Goal: Transaction & Acquisition: Book appointment/travel/reservation

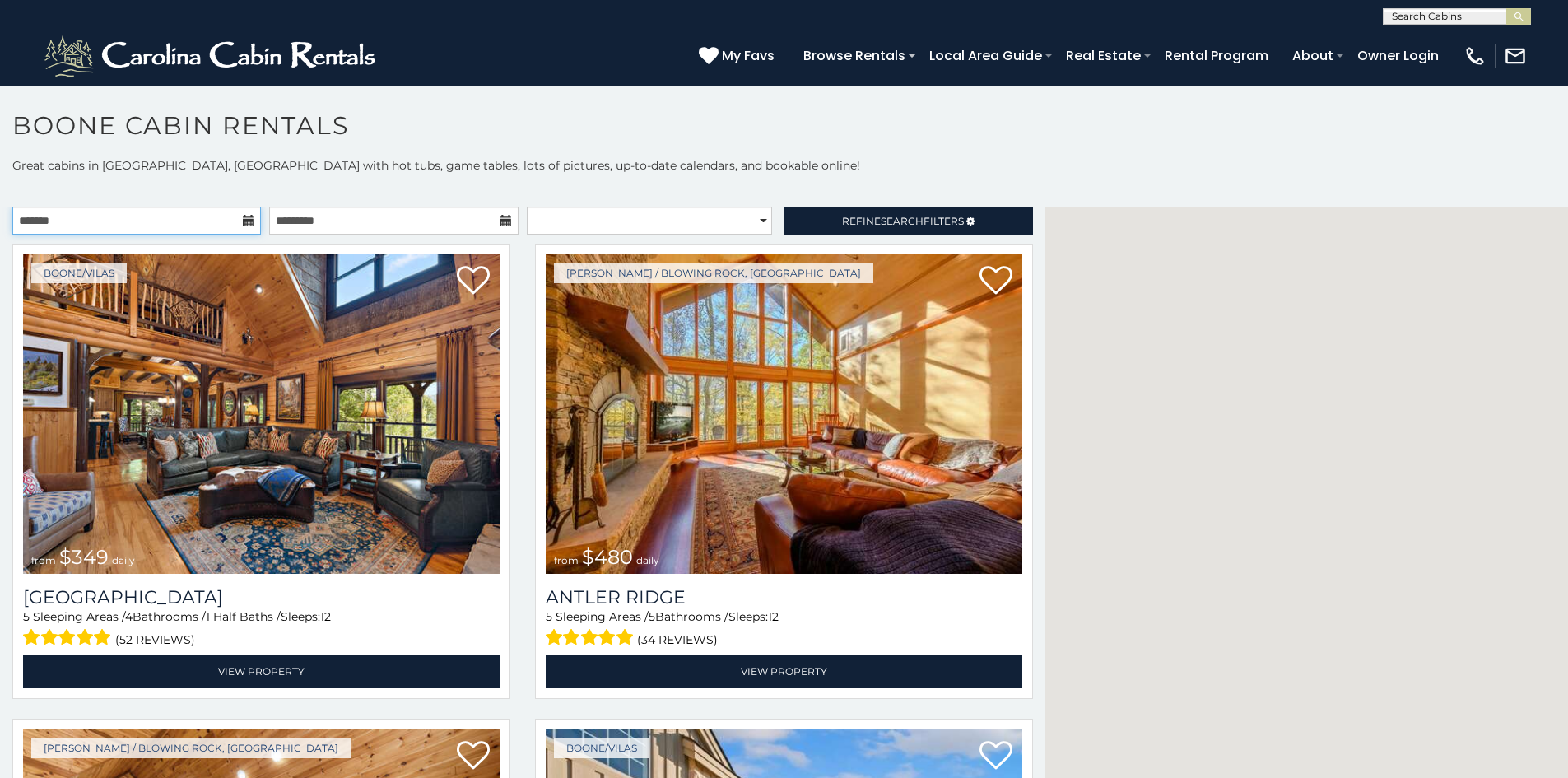
click at [35, 231] on input "text" at bounding box center [137, 220] width 248 height 28
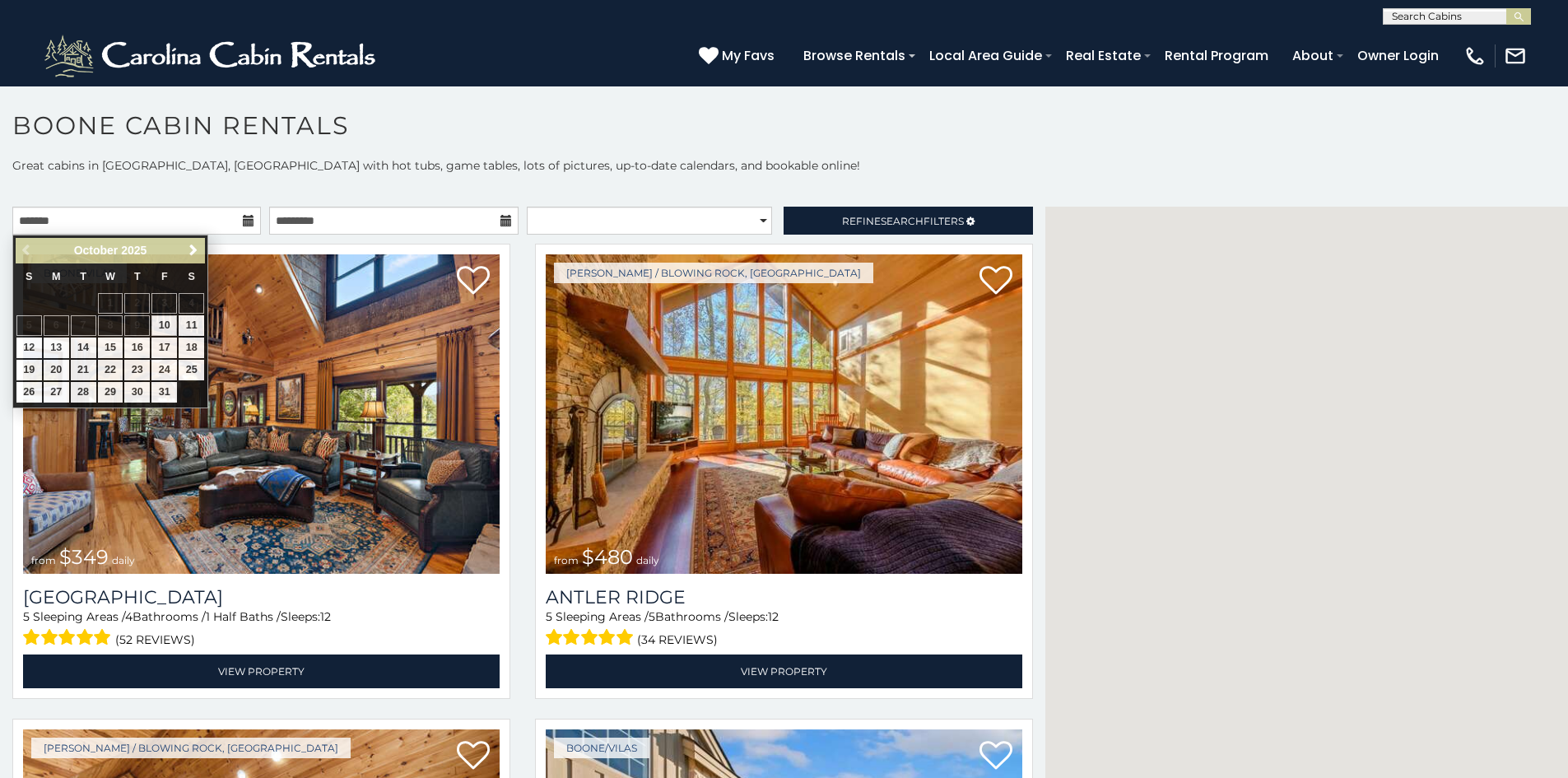
click at [805, 34] on div "My Favs Browse Rentals Local Area Guide Activities & Attractions Area Map Drivi…" at bounding box center [1112, 54] width 828 height 45
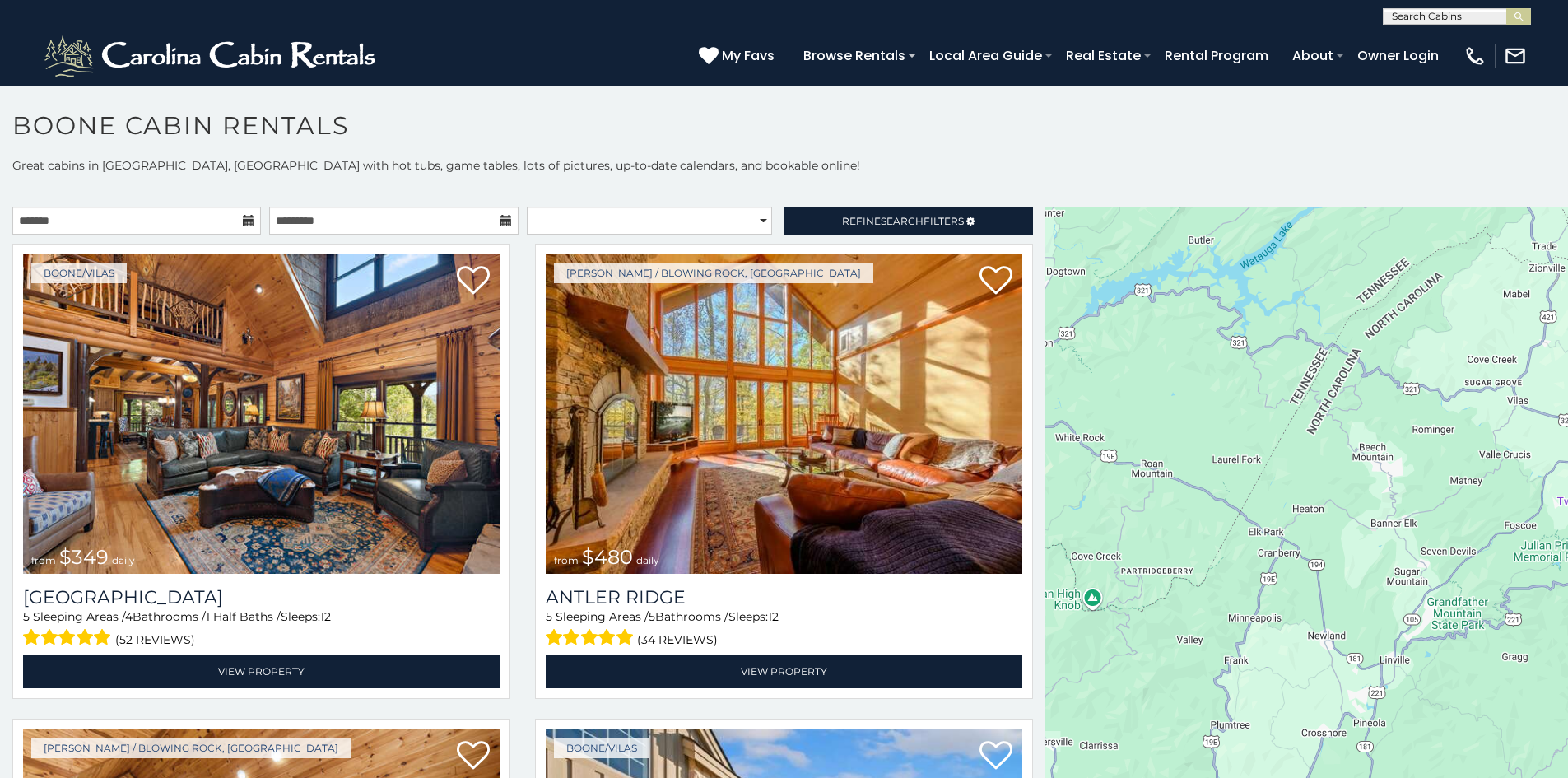
click at [1536, 263] on div at bounding box center [1306, 505] width 522 height 598
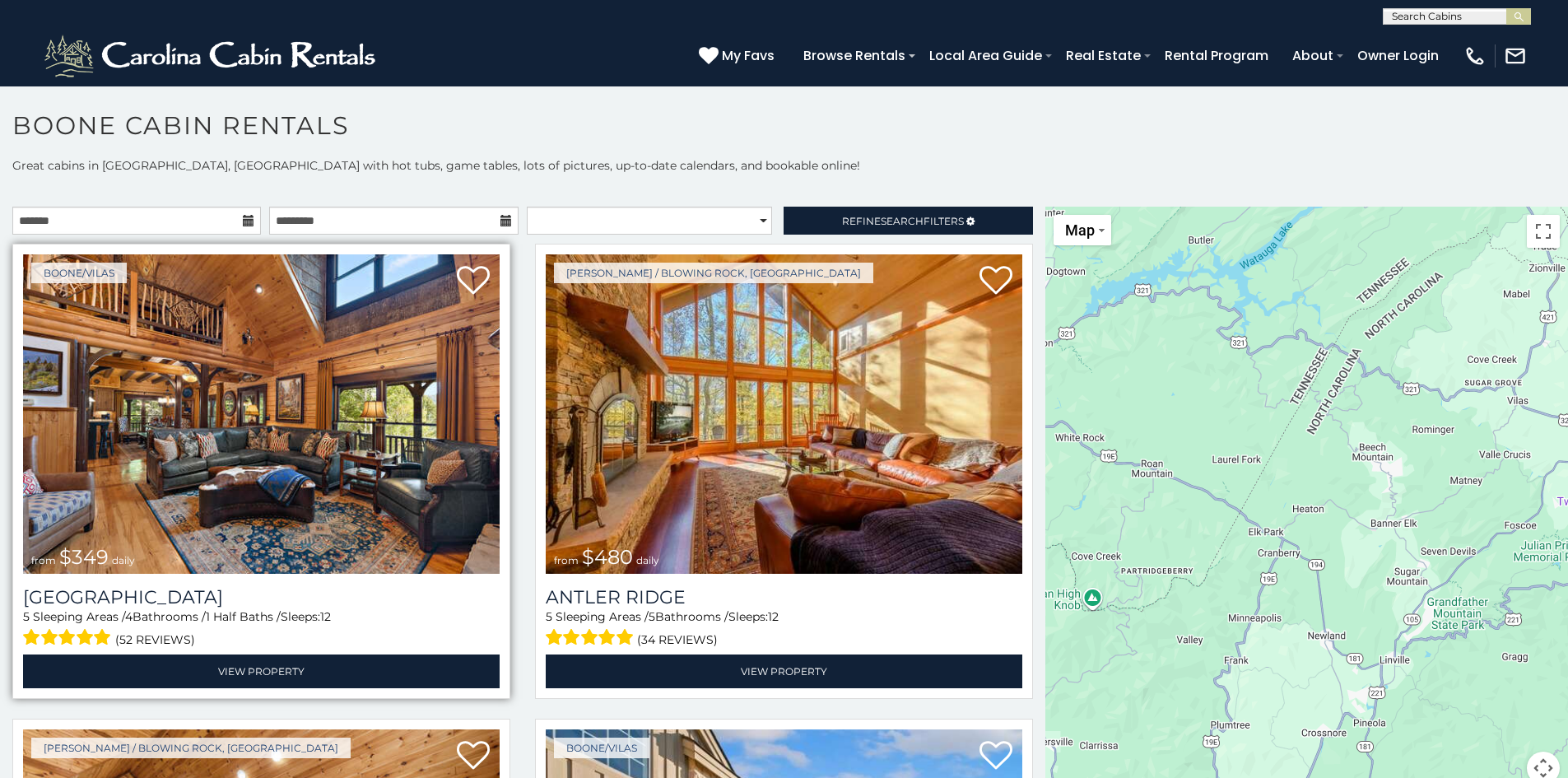
click at [362, 346] on img at bounding box center [261, 413] width 477 height 319
drag, startPoint x: 392, startPoint y: 311, endPoint x: 427, endPoint y: 312, distance: 35.0
click at [392, 312] on img at bounding box center [261, 413] width 477 height 319
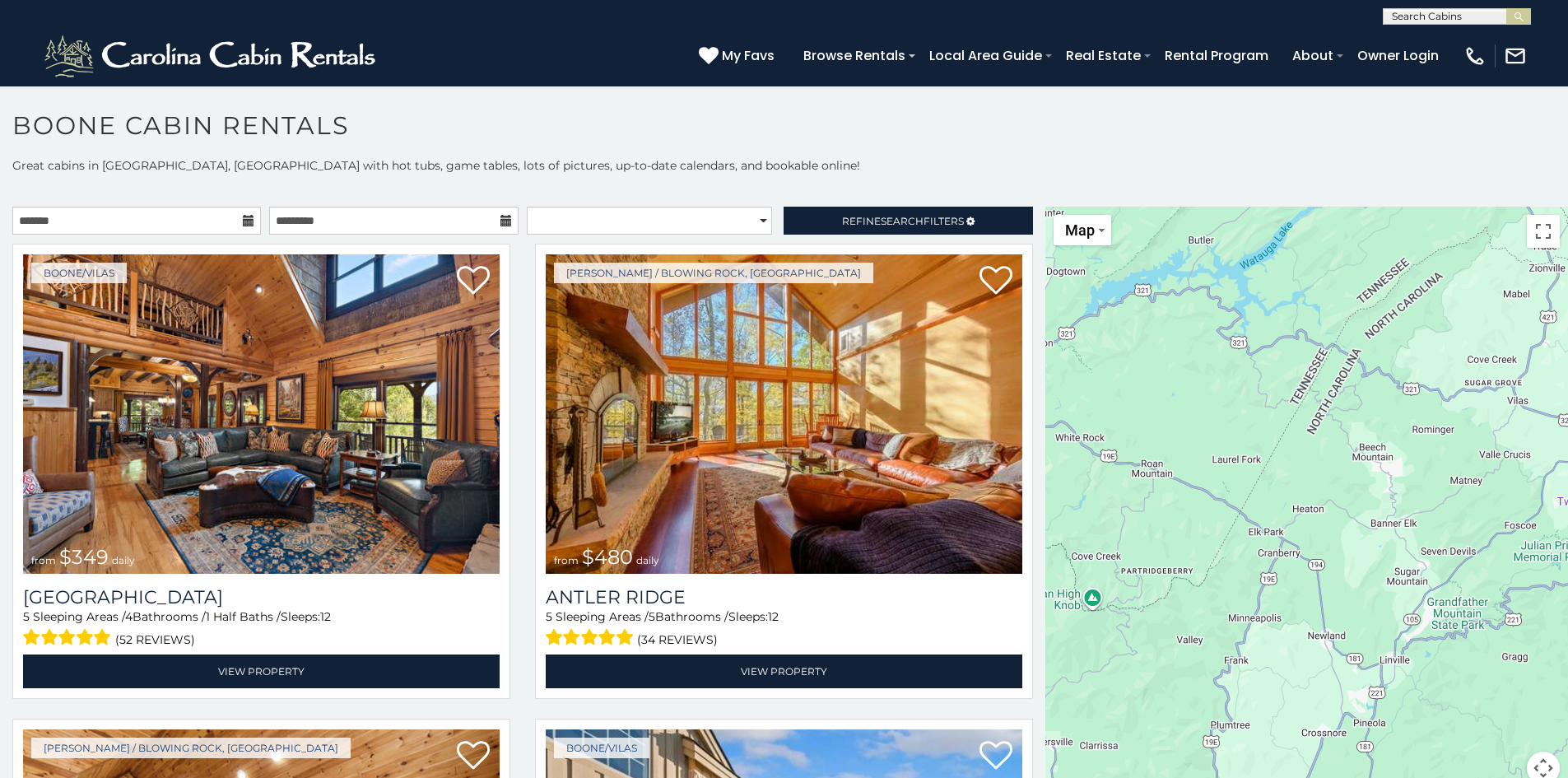
click at [1160, 355] on div at bounding box center [1306, 505] width 522 height 598
click at [1144, 379] on div at bounding box center [1306, 505] width 522 height 598
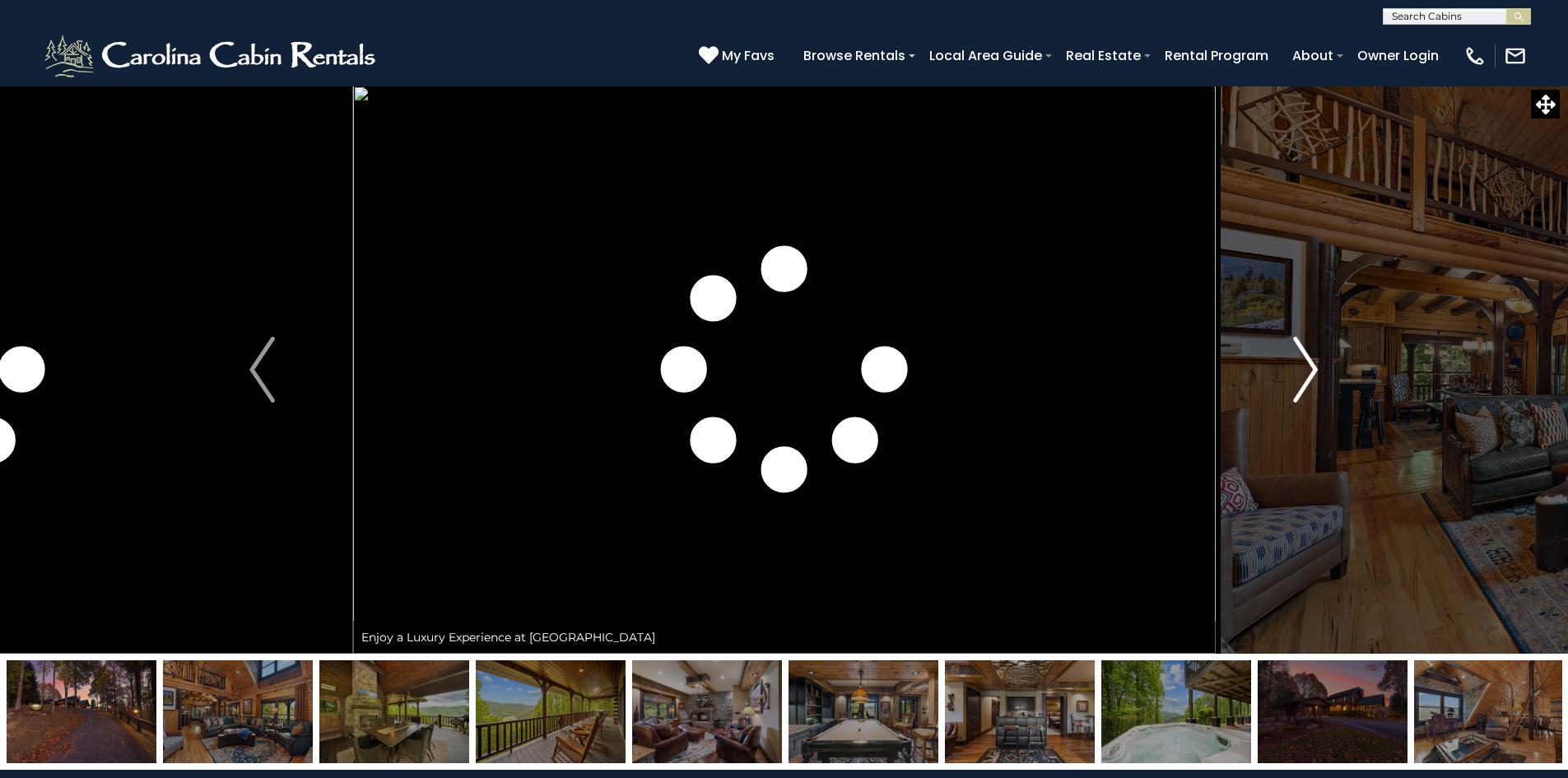
click at [1218, 140] on button "Next" at bounding box center [1305, 369] width 181 height 568
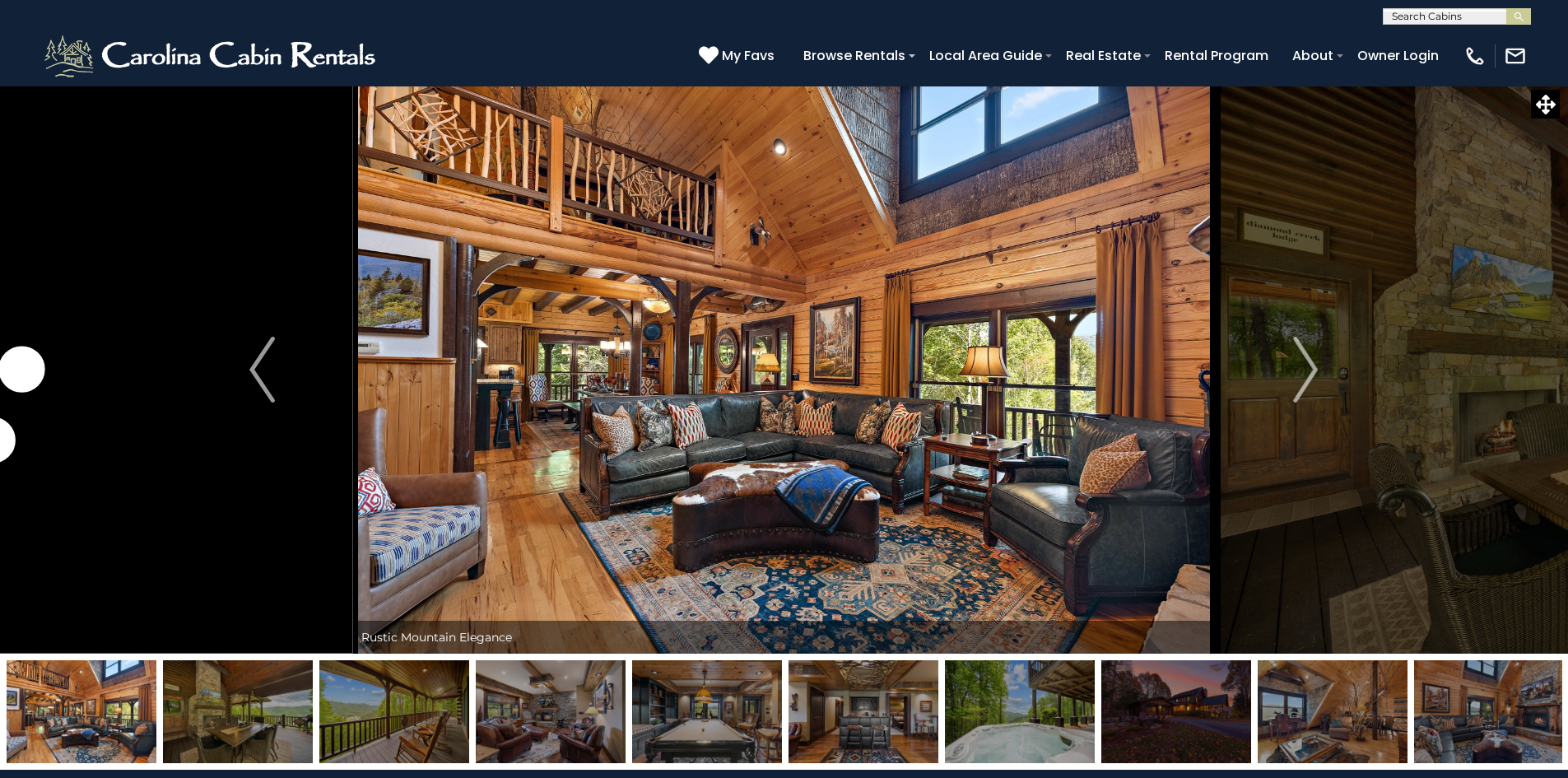
click at [657, 526] on img at bounding box center [784, 369] width 862 height 568
click at [582, 498] on img at bounding box center [784, 369] width 862 height 568
click at [696, 504] on img at bounding box center [784, 369] width 862 height 568
click at [972, 403] on img at bounding box center [784, 369] width 862 height 568
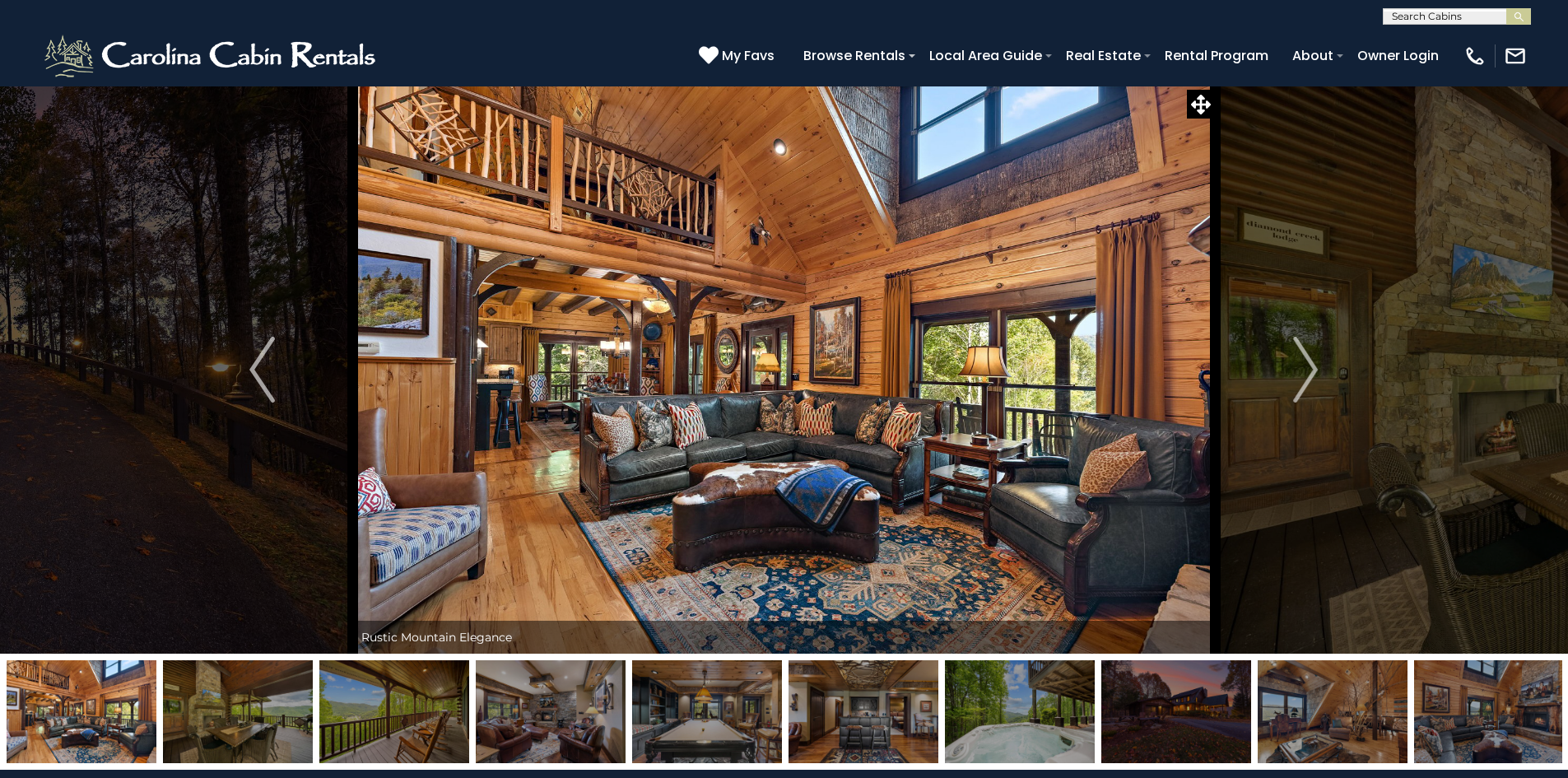
click at [817, 473] on img at bounding box center [784, 369] width 862 height 568
click at [1060, 385] on img at bounding box center [784, 369] width 862 height 568
click at [523, 570] on img at bounding box center [784, 369] width 862 height 568
drag, startPoint x: 443, startPoint y: 599, endPoint x: 509, endPoint y: 599, distance: 66.0
click at [443, 600] on img at bounding box center [784, 369] width 862 height 568
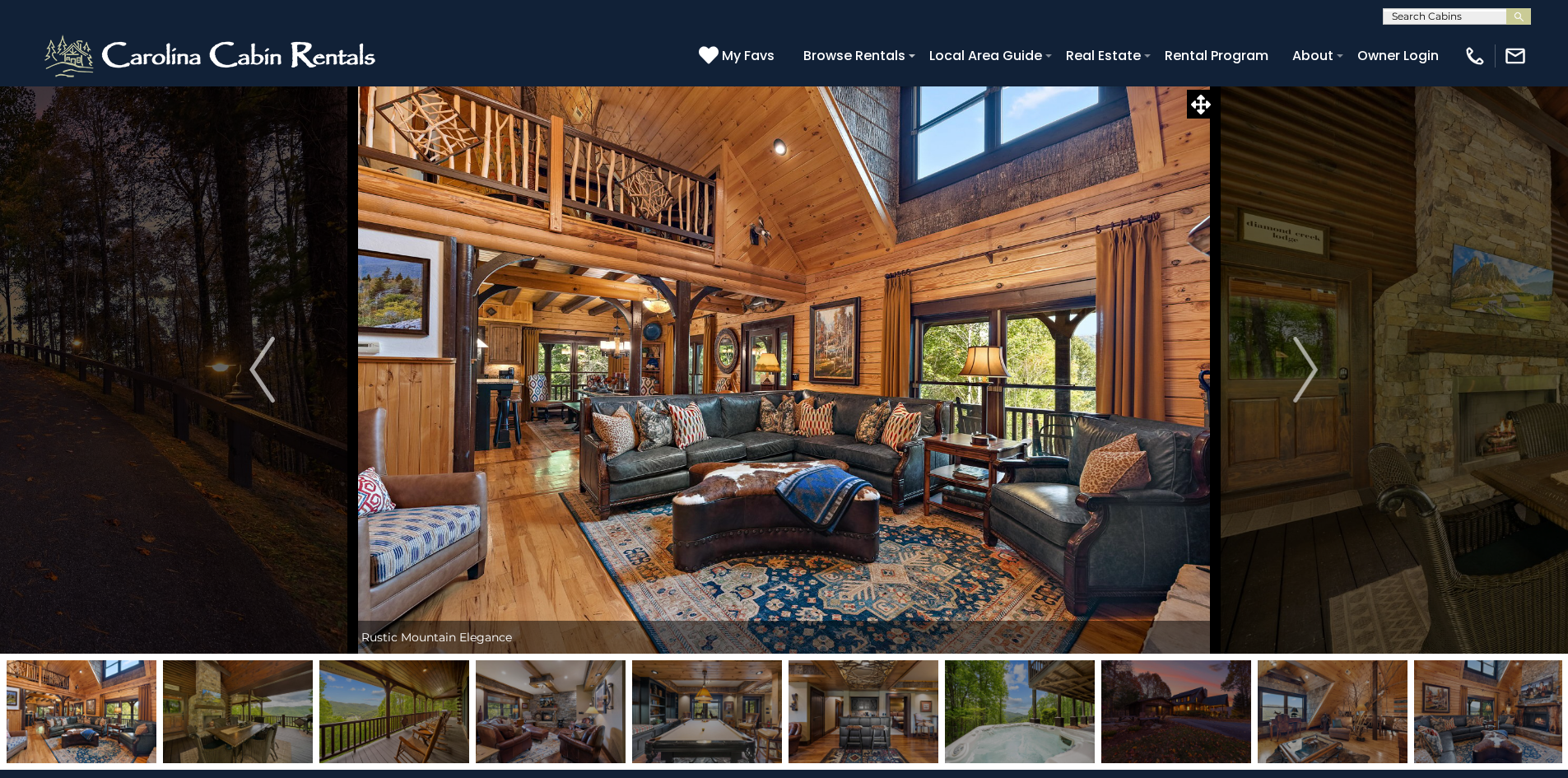
click at [861, 549] on img at bounding box center [784, 369] width 862 height 568
click at [697, 21] on div "**********" at bounding box center [784, 12] width 1568 height 25
click at [499, 17] on div "**********" at bounding box center [784, 12] width 1568 height 25
click at [1065, 19] on div "**********" at bounding box center [784, 12] width 1568 height 25
click at [690, 446] on img at bounding box center [784, 369] width 862 height 568
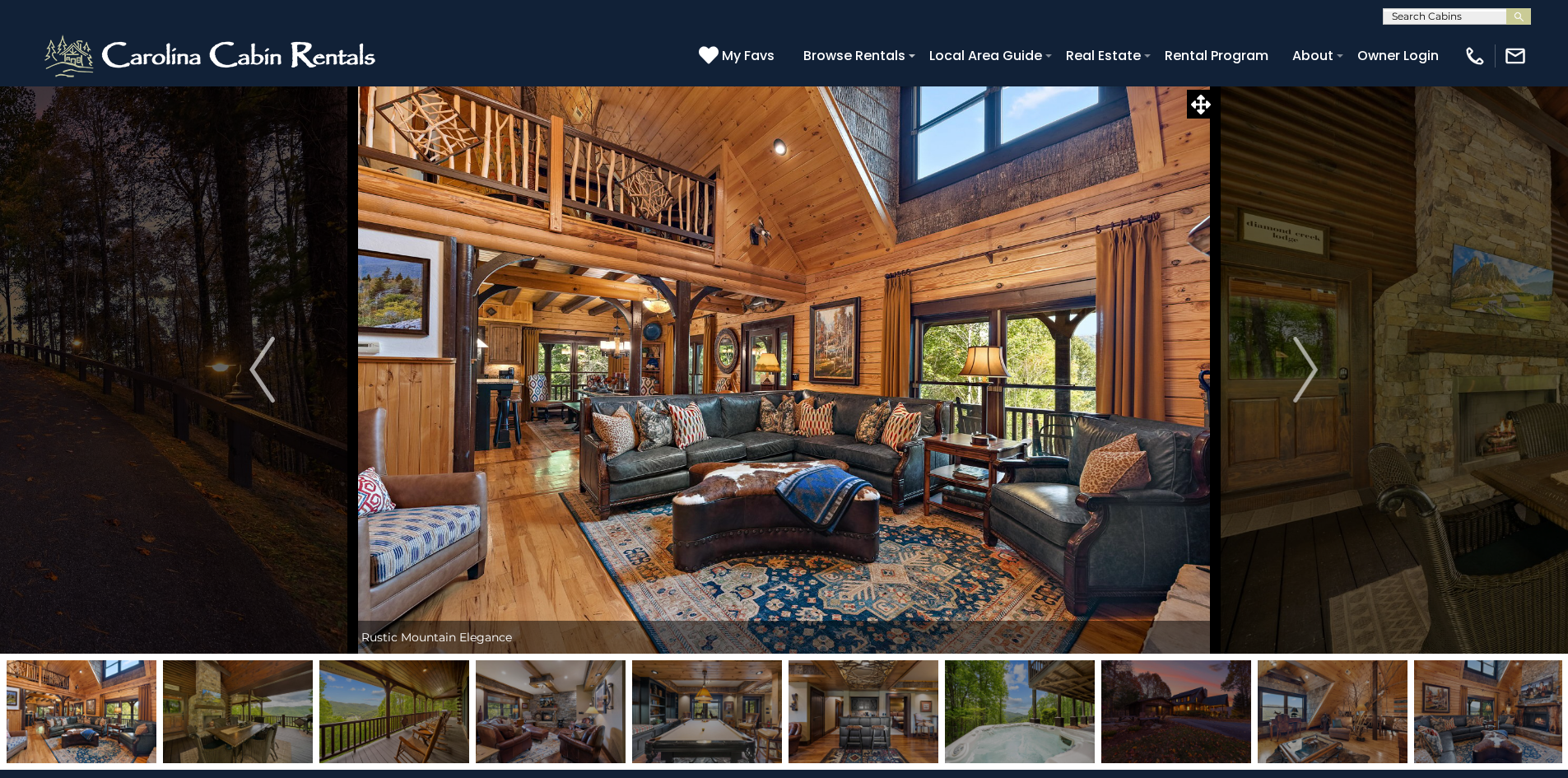
click at [993, 361] on img at bounding box center [784, 369] width 862 height 568
click at [408, 344] on img at bounding box center [784, 369] width 862 height 568
